Goal: Find specific page/section: Find specific page/section

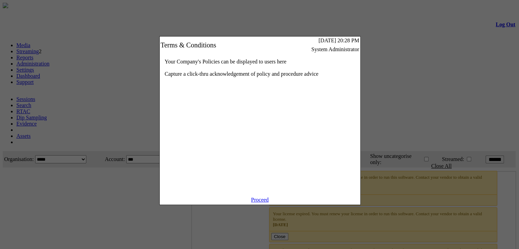
click at [259, 203] on link "Proceed" at bounding box center [260, 200] width 18 height 6
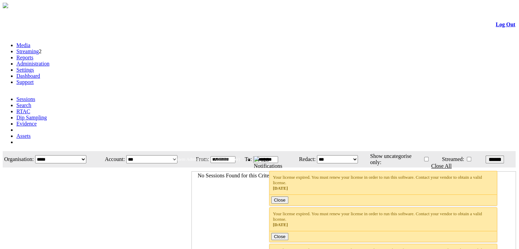
click at [39, 48] on link "Streaming" at bounding box center [27, 51] width 23 height 6
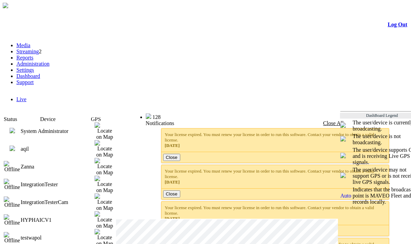
click at [15, 145] on img at bounding box center [12, 147] width 5 height 5
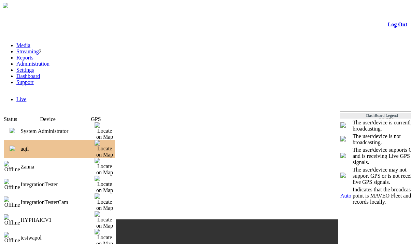
click at [15, 128] on img at bounding box center [12, 130] width 5 height 5
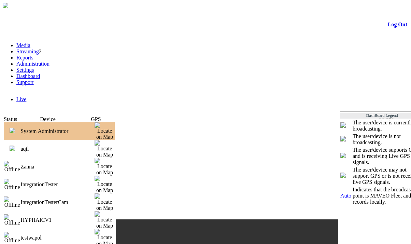
click at [18, 140] on td at bounding box center [12, 149] width 17 height 18
click at [15, 145] on img at bounding box center [12, 147] width 5 height 5
